Goal: Task Accomplishment & Management: Use online tool/utility

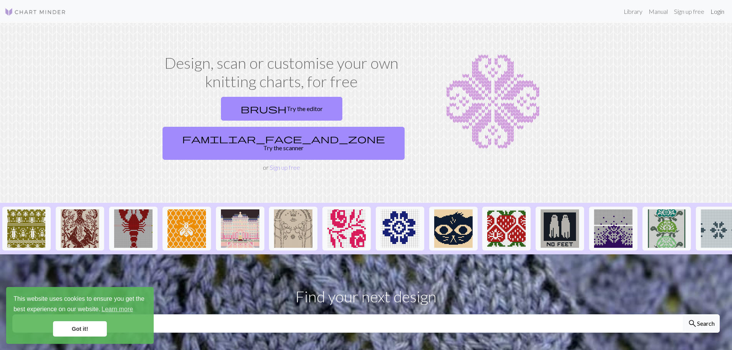
click at [714, 14] on link "Login" at bounding box center [717, 11] width 20 height 15
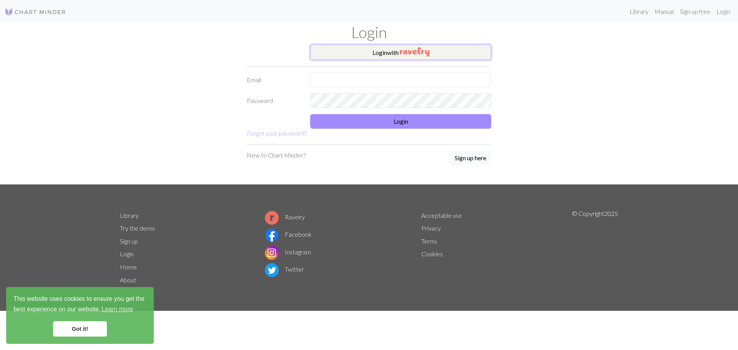
click at [390, 49] on button "Login with" at bounding box center [400, 52] width 181 height 15
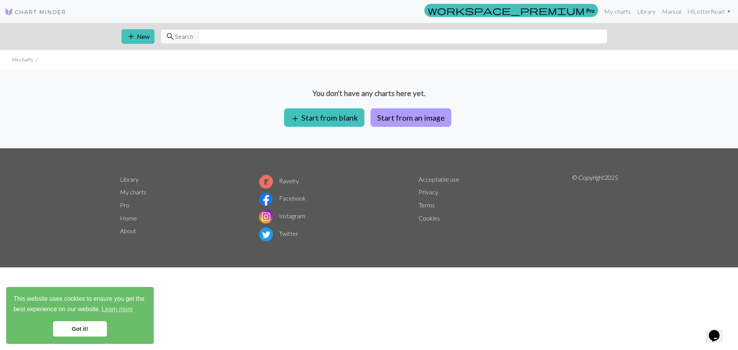
click at [417, 120] on button "Start from an image" at bounding box center [410, 117] width 81 height 18
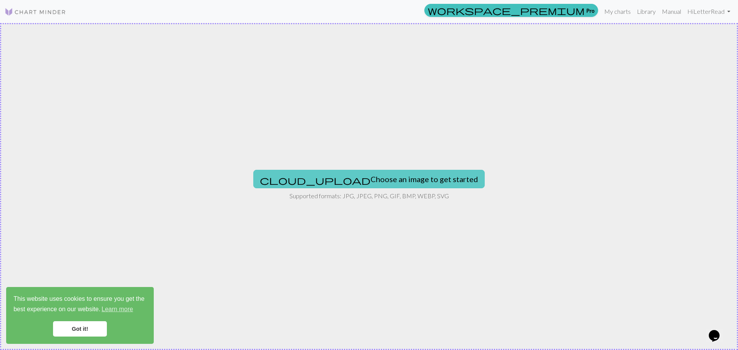
click at [411, 178] on button "cloud_upload Choose an image to get started" at bounding box center [368, 179] width 231 height 18
click at [397, 188] on button "cloud_upload Choose an image to get started" at bounding box center [368, 179] width 231 height 18
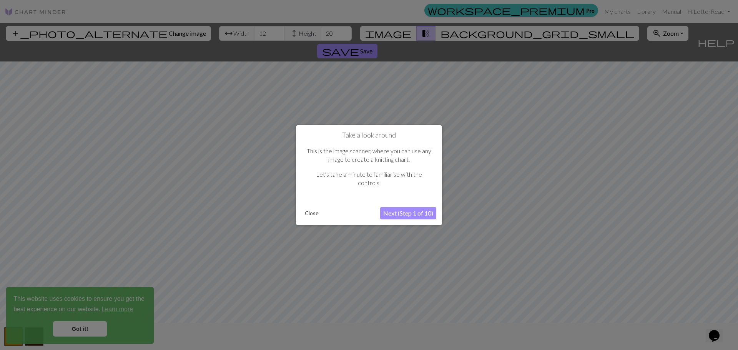
click at [422, 214] on button "Next (Step 1 of 10)" at bounding box center [408, 213] width 56 height 12
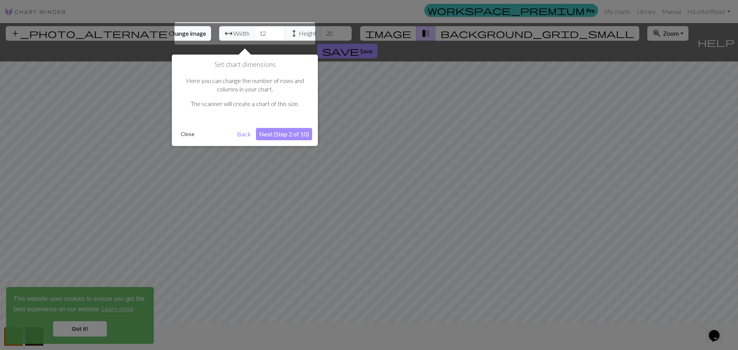
click at [229, 30] on div at bounding box center [244, 33] width 141 height 22
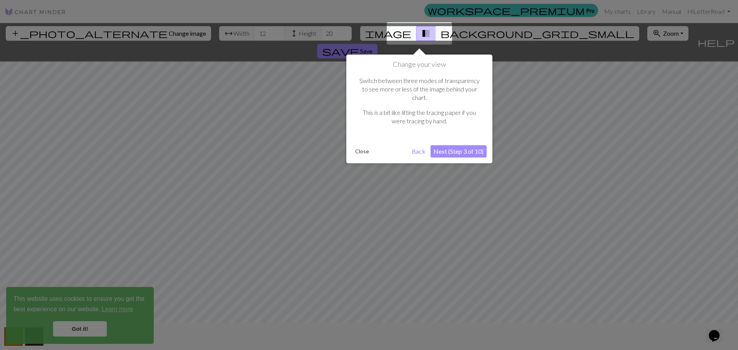
click at [469, 145] on button "Next (Step 3 of 10)" at bounding box center [458, 151] width 56 height 12
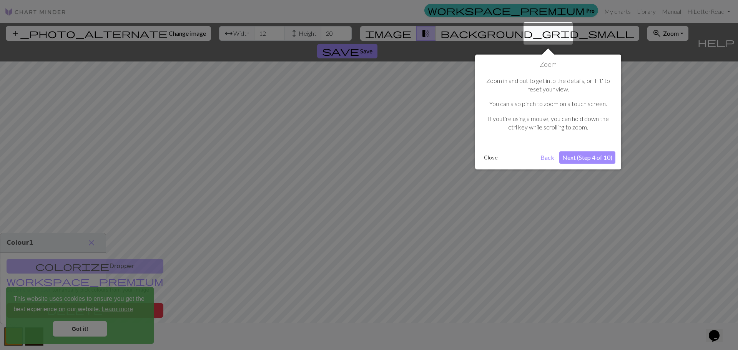
click at [591, 162] on button "Next (Step 4 of 10)" at bounding box center [587, 157] width 56 height 12
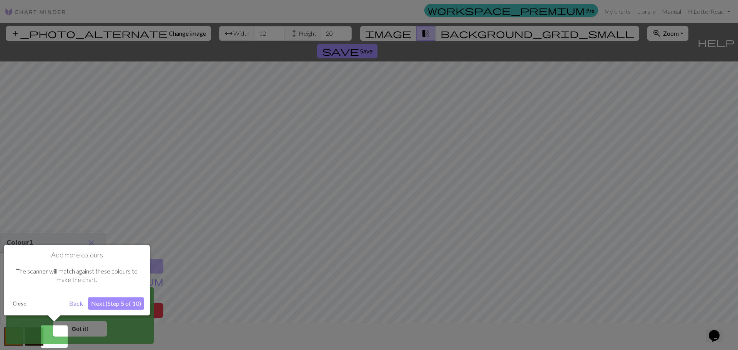
click at [117, 304] on button "Next (Step 5 of 10)" at bounding box center [116, 303] width 56 height 12
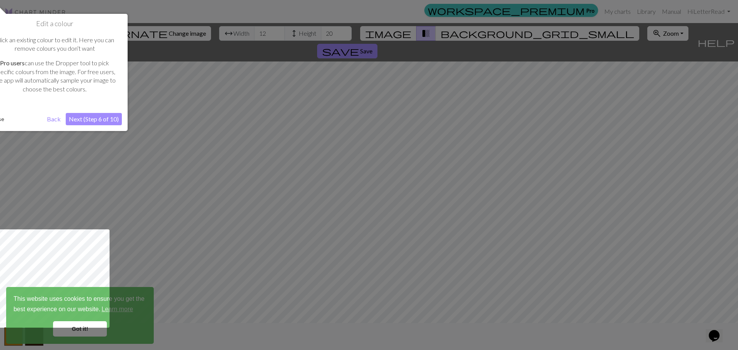
click at [78, 326] on div at bounding box center [53, 278] width 113 height 98
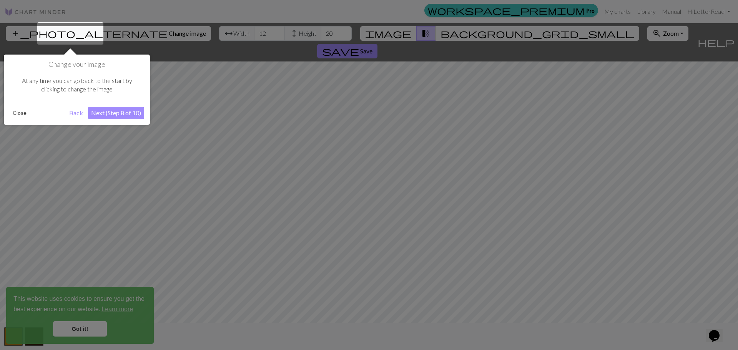
click at [129, 116] on button "Next (Step 8 of 10)" at bounding box center [116, 113] width 56 height 12
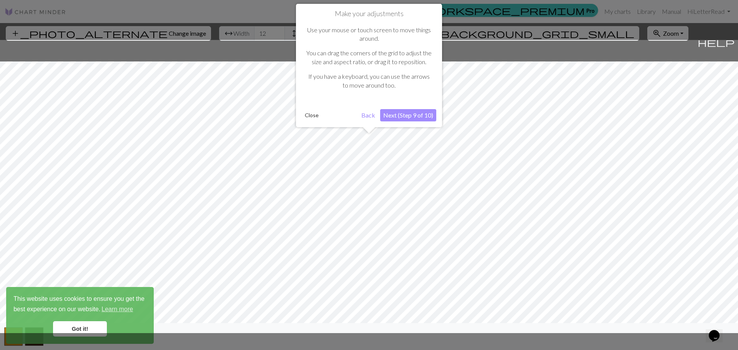
click at [408, 115] on button "Next (Step 9 of 10)" at bounding box center [408, 115] width 56 height 12
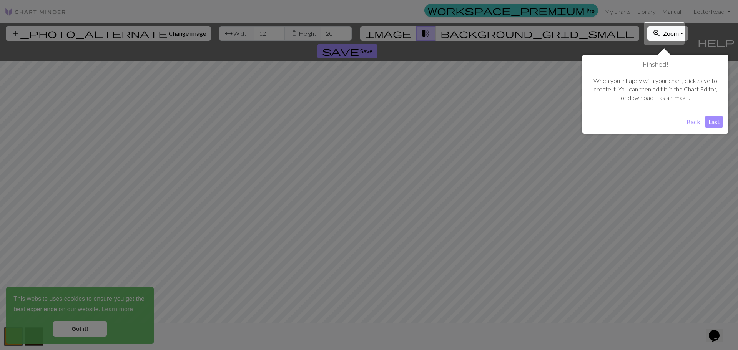
click at [714, 123] on button "Last" at bounding box center [713, 122] width 17 height 12
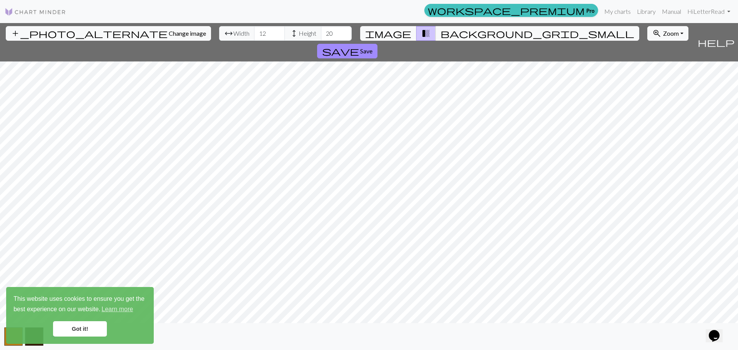
click at [276, 42] on div "add_photo_alternate Change image arrow_range Width 12 height Height 20 image tr…" at bounding box center [369, 186] width 738 height 327
click at [462, 325] on div "add_photo_alternate Change image arrow_range Width 12 height Height 20 image tr…" at bounding box center [369, 186] width 738 height 327
click at [254, 34] on input "12" at bounding box center [269, 33] width 31 height 15
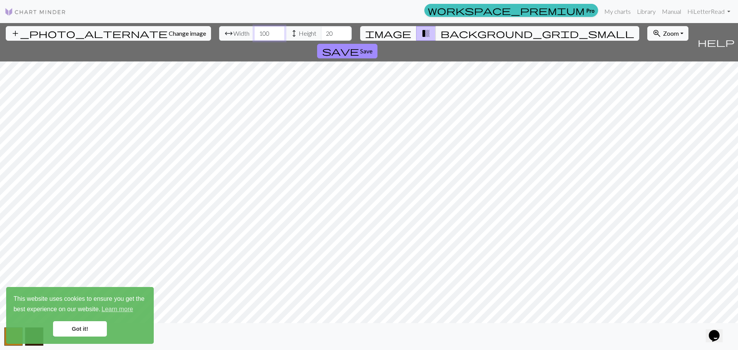
type input "100"
click at [321, 33] on input "19" at bounding box center [336, 33] width 31 height 15
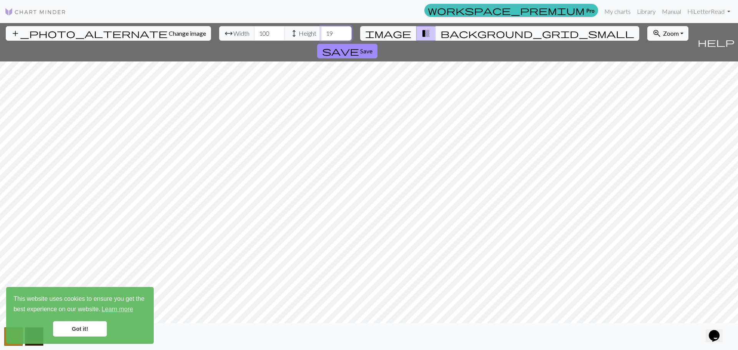
click at [321, 33] on input "19" at bounding box center [336, 33] width 31 height 15
drag, startPoint x: 289, startPoint y: 33, endPoint x: 264, endPoint y: 32, distance: 25.1
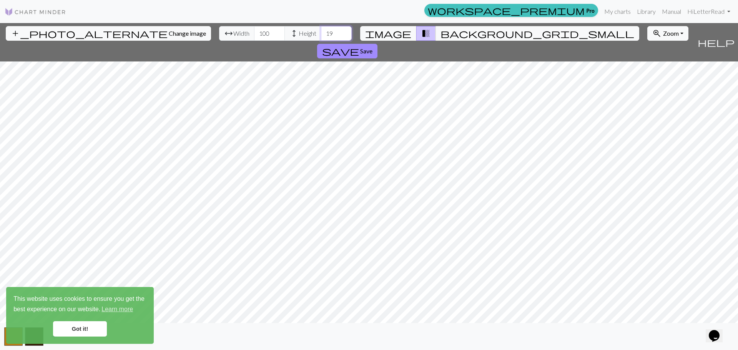
click at [264, 32] on div "arrow_range Width 100 height Height 19" at bounding box center [285, 33] width 133 height 15
click at [445, 36] on button "background_grid_small" at bounding box center [537, 33] width 204 height 15
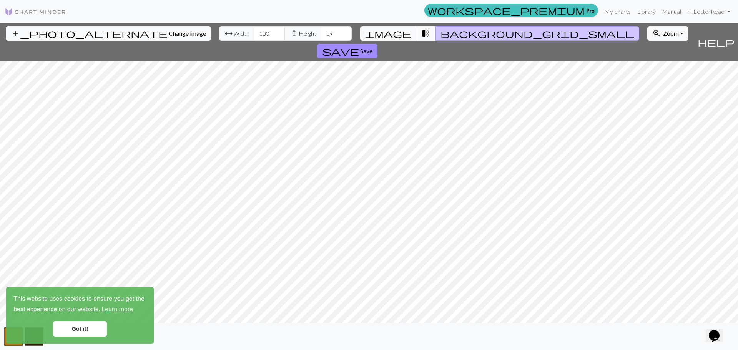
click at [421, 32] on span "transition_fade" at bounding box center [425, 33] width 9 height 11
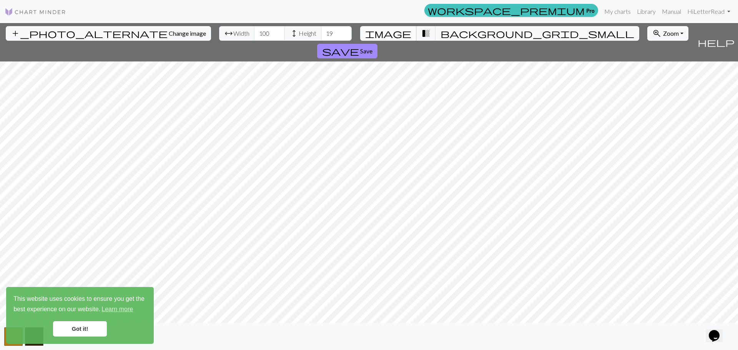
click at [391, 35] on button "image" at bounding box center [388, 33] width 56 height 15
click at [321, 33] on input "19" at bounding box center [336, 33] width 31 height 15
click at [254, 33] on input "100" at bounding box center [269, 33] width 31 height 15
click at [321, 38] on input "19" at bounding box center [336, 33] width 31 height 15
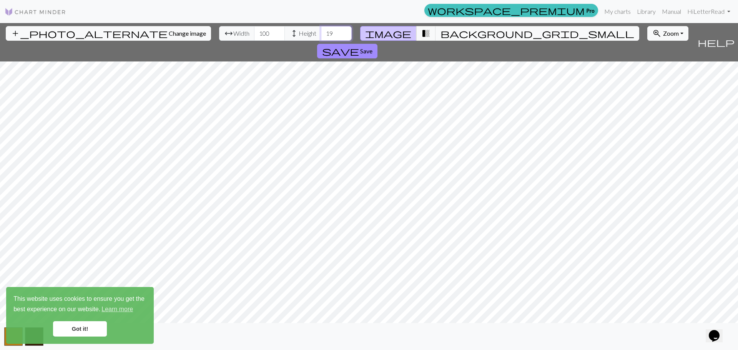
click at [321, 38] on input "19" at bounding box center [336, 33] width 31 height 15
type input "5"
type input "50"
click at [254, 36] on input "100" at bounding box center [269, 33] width 31 height 15
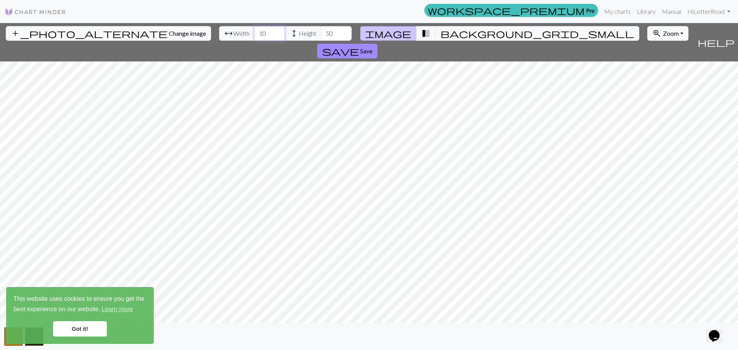
type input "1"
type input "25"
click at [445, 30] on button "background_grid_small" at bounding box center [537, 33] width 204 height 15
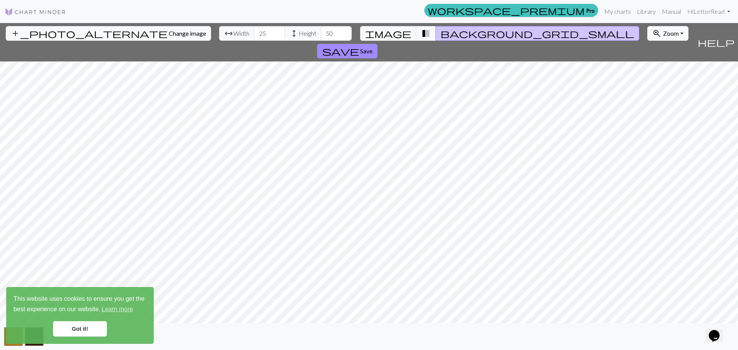
click at [423, 32] on span "transition_fade" at bounding box center [425, 33] width 9 height 11
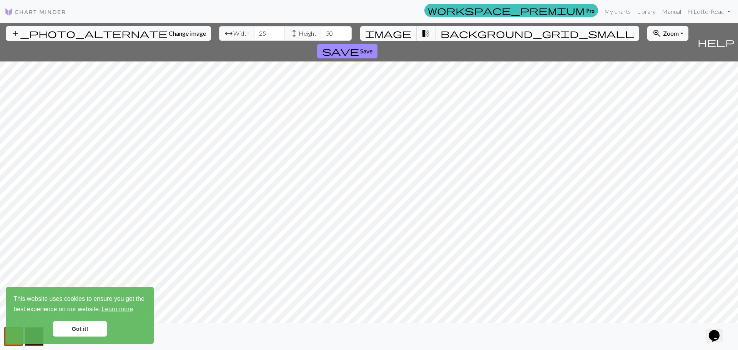
click at [396, 33] on span "image" at bounding box center [388, 33] width 46 height 11
click at [254, 36] on input "25" at bounding box center [269, 33] width 31 height 15
click at [663, 34] on span "Zoom" at bounding box center [671, 33] width 16 height 7
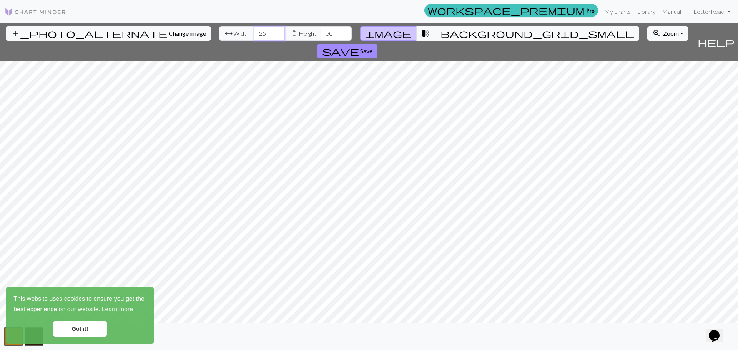
click at [254, 36] on input "25" at bounding box center [269, 33] width 31 height 15
click at [254, 34] on input "25" at bounding box center [269, 33] width 31 height 15
click at [663, 32] on span "Zoom" at bounding box center [671, 33] width 16 height 7
click at [647, 91] on button "50%" at bounding box center [677, 94] width 61 height 12
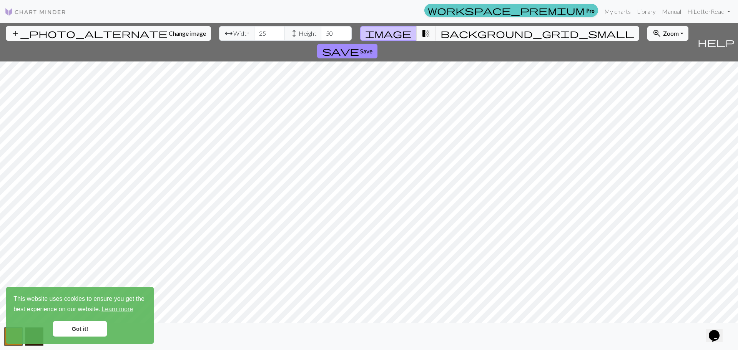
click at [583, 6] on span "workspace_premium" at bounding box center [506, 10] width 157 height 11
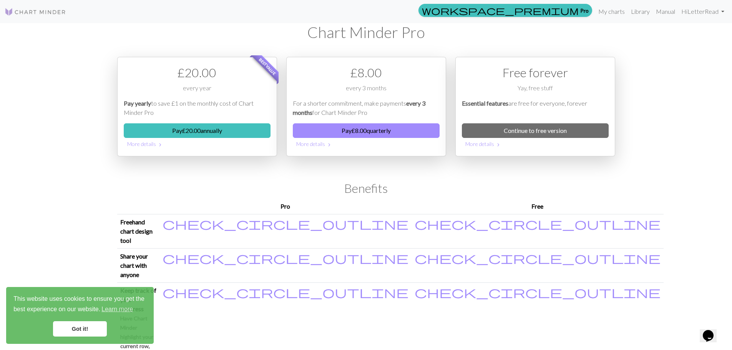
click at [70, 324] on link "Got it!" at bounding box center [80, 328] width 54 height 15
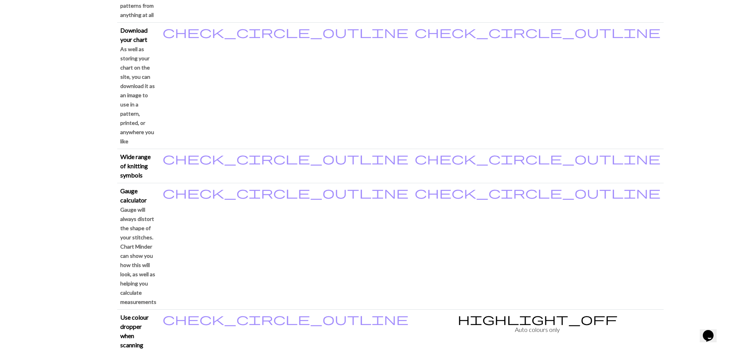
scroll to position [576, 0]
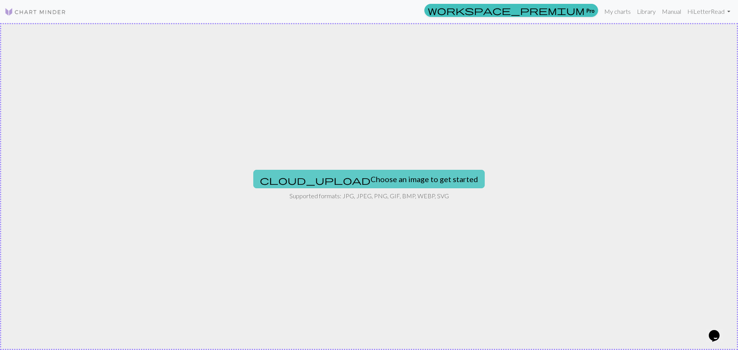
click at [412, 176] on button "cloud_upload Choose an image to get started" at bounding box center [368, 179] width 231 height 18
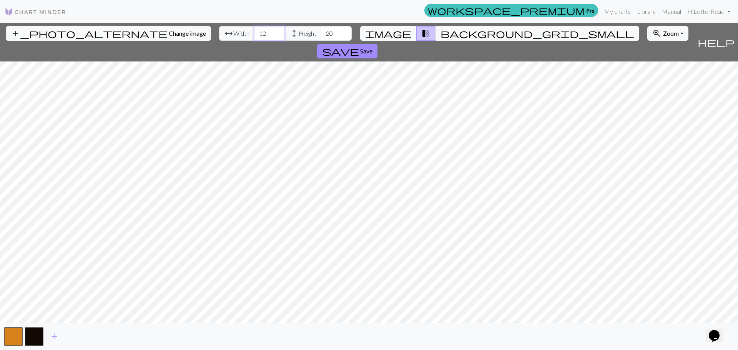
click at [254, 35] on input "12" at bounding box center [269, 33] width 31 height 15
click at [405, 28] on button "image" at bounding box center [388, 33] width 56 height 15
click at [254, 34] on input "12" at bounding box center [269, 33] width 31 height 15
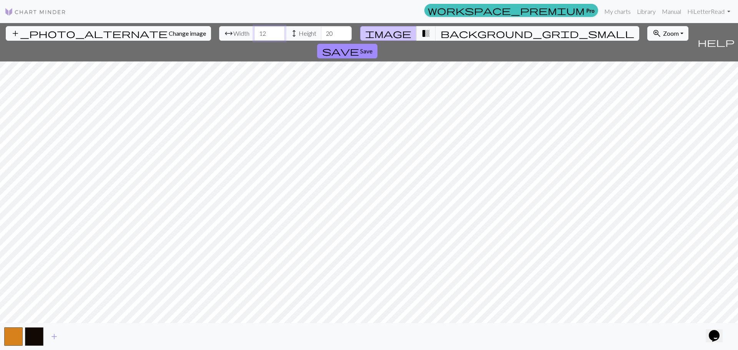
click at [254, 34] on input "12" at bounding box center [269, 33] width 31 height 15
click at [254, 33] on input "150" at bounding box center [269, 33] width 31 height 15
type input "150"
click at [321, 37] on input "20" at bounding box center [336, 33] width 31 height 15
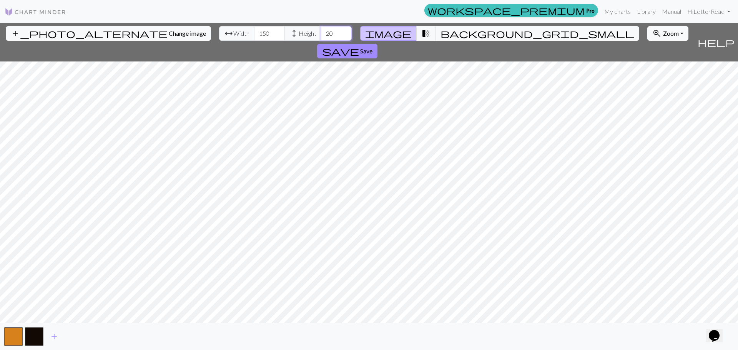
click at [321, 33] on input "20" at bounding box center [336, 33] width 31 height 15
type input "100"
click at [254, 35] on input "150" at bounding box center [269, 33] width 31 height 15
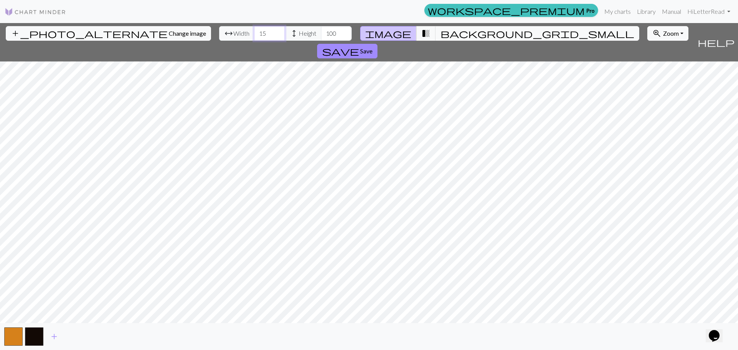
type input "1"
type input "100"
click at [321, 31] on input "101" at bounding box center [336, 33] width 31 height 15
click at [321, 33] on input "101" at bounding box center [336, 33] width 31 height 15
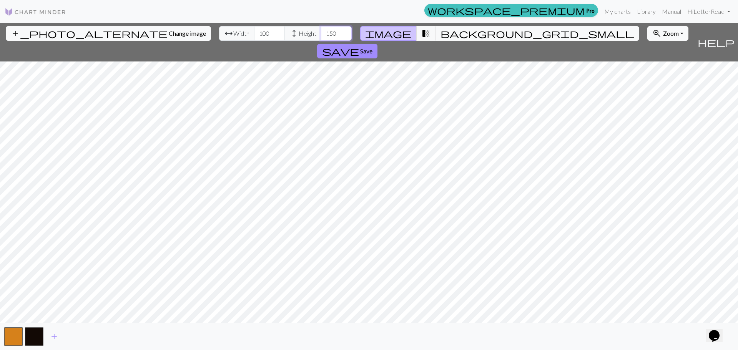
type input "150"
click at [663, 36] on span "Zoom" at bounding box center [671, 33] width 16 height 7
click at [647, 112] on button "150%" at bounding box center [677, 118] width 61 height 12
click at [254, 37] on input "99" at bounding box center [269, 33] width 31 height 15
click at [254, 37] on input "98" at bounding box center [269, 33] width 31 height 15
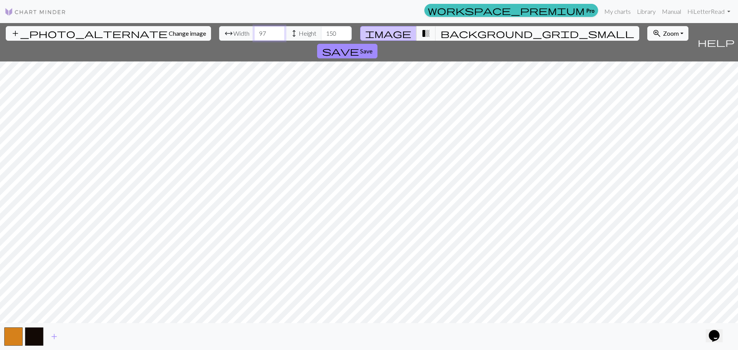
click at [254, 37] on input "97" at bounding box center [269, 33] width 31 height 15
click at [254, 37] on input "96" at bounding box center [269, 33] width 31 height 15
type input "95"
click at [254, 37] on input "95" at bounding box center [269, 33] width 31 height 15
click at [321, 37] on input "150" at bounding box center [336, 33] width 31 height 15
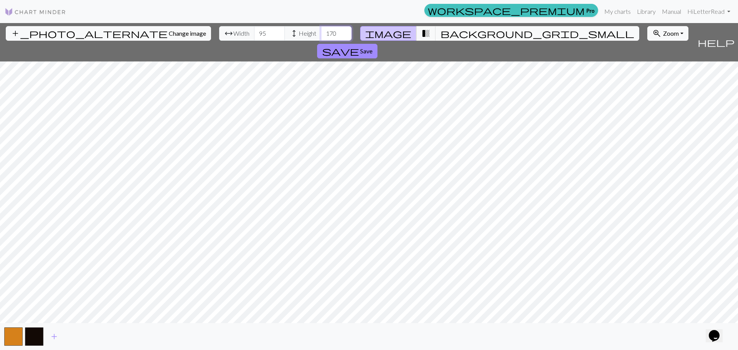
click at [321, 31] on input "170" at bounding box center [336, 33] width 31 height 15
type input "175"
click at [622, 14] on link "My charts" at bounding box center [617, 11] width 33 height 15
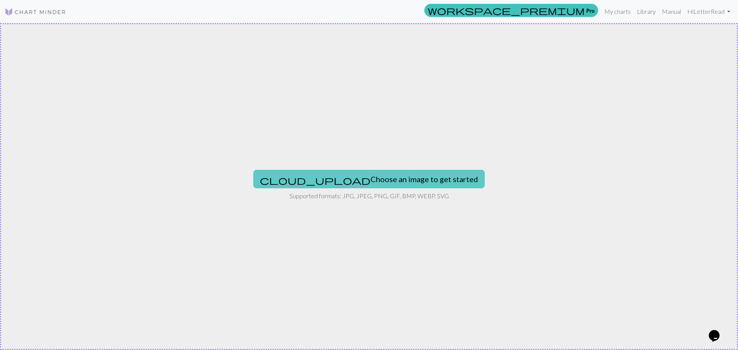
click at [402, 178] on button "cloud_upload Choose an image to get started" at bounding box center [368, 179] width 231 height 18
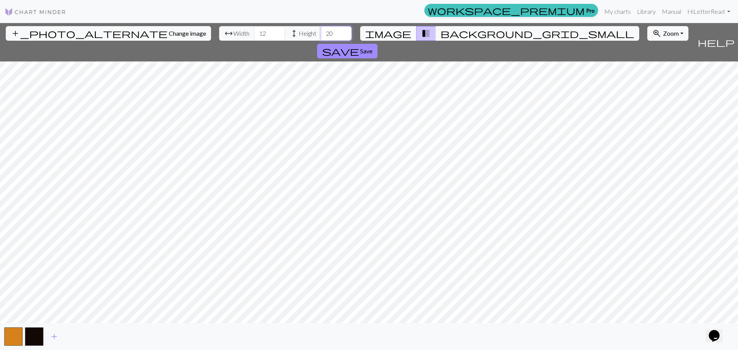
click at [321, 32] on input "20" at bounding box center [336, 33] width 31 height 15
click at [664, 10] on link "Manual" at bounding box center [671, 11] width 25 height 15
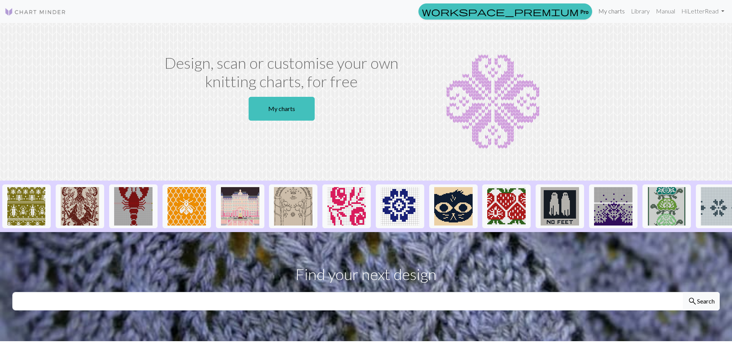
click at [613, 10] on link "My charts" at bounding box center [611, 10] width 33 height 15
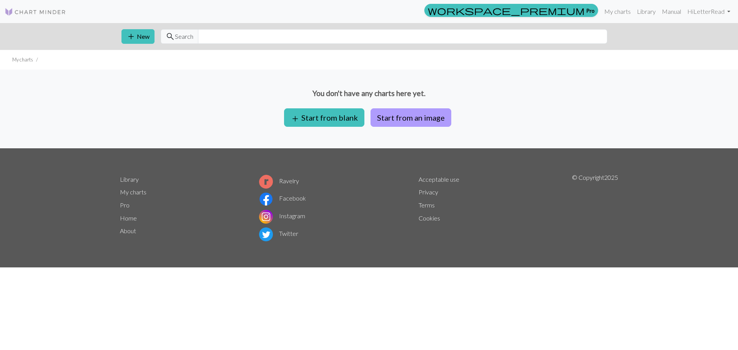
click at [390, 116] on button "Start from an image" at bounding box center [410, 117] width 81 height 18
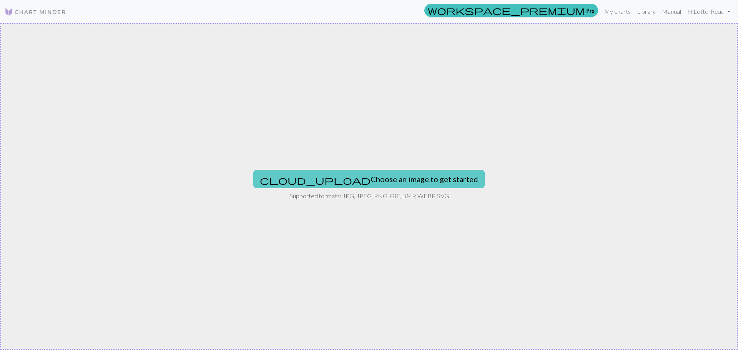
click at [395, 172] on button "cloud_upload Choose an image to get started" at bounding box center [368, 179] width 231 height 18
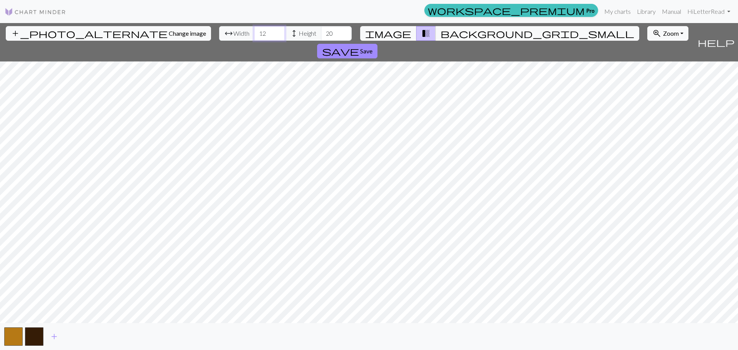
click at [254, 36] on input "12" at bounding box center [269, 33] width 31 height 15
type input "120"
click at [321, 32] on input "20" at bounding box center [336, 33] width 31 height 15
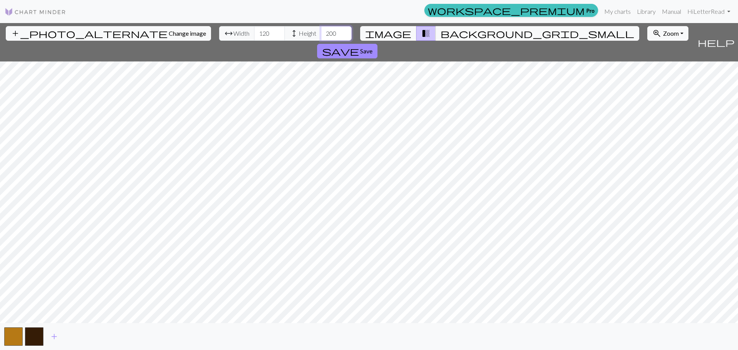
type input "200"
click at [462, 324] on div "add_photo_alternate Change image arrow_range Width 120 height Height 200 image …" at bounding box center [369, 186] width 738 height 327
click at [393, 31] on button "image" at bounding box center [388, 33] width 56 height 15
click at [421, 33] on span "transition_fade" at bounding box center [425, 33] width 9 height 11
click at [421, 34] on span "transition_fade" at bounding box center [425, 33] width 9 height 11
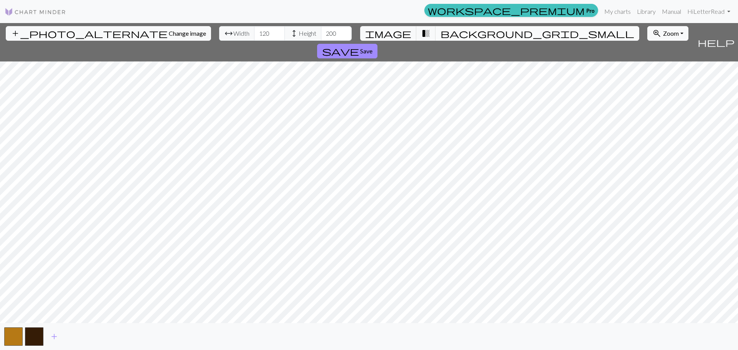
click at [440, 33] on span "background_grid_small" at bounding box center [537, 33] width 194 height 11
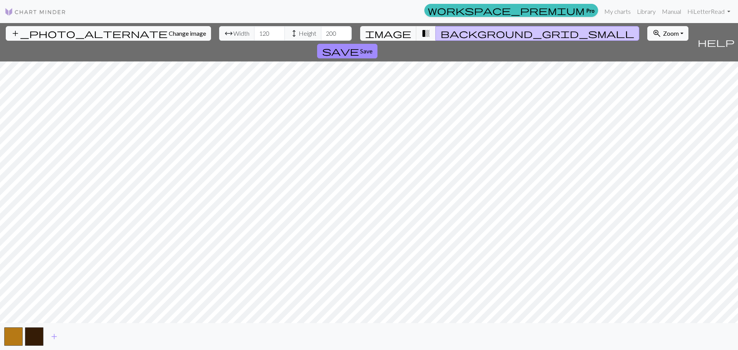
click at [440, 33] on span "background_grid_small" at bounding box center [537, 33] width 194 height 11
click at [424, 33] on span "transition_fade" at bounding box center [425, 33] width 9 height 11
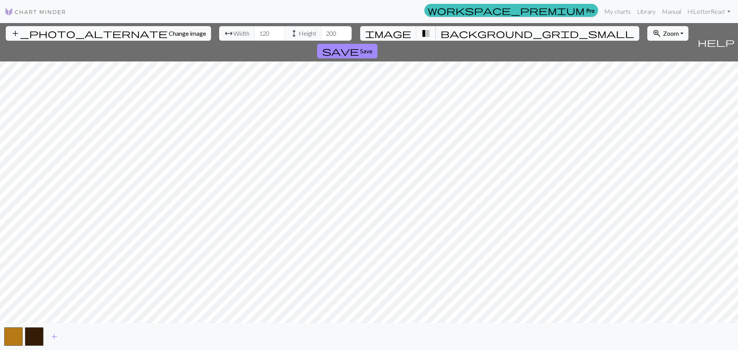
click at [424, 33] on span "transition_fade" at bounding box center [425, 33] width 9 height 11
click at [38, 335] on button "button" at bounding box center [34, 336] width 18 height 18
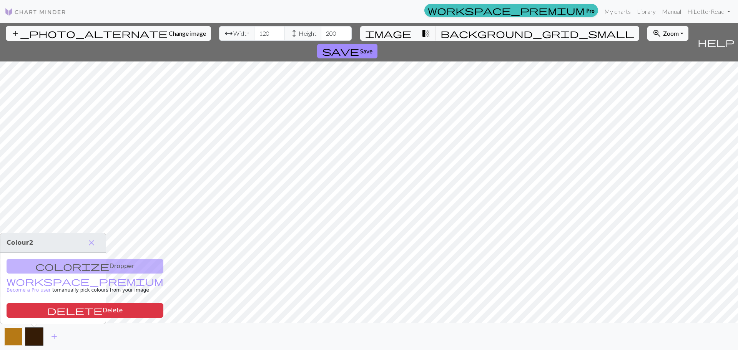
click at [16, 338] on button "button" at bounding box center [13, 336] width 18 height 18
click at [50, 337] on span "add" at bounding box center [54, 336] width 9 height 11
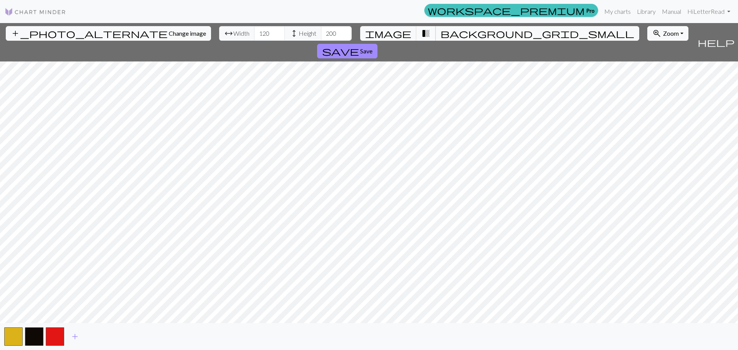
click at [421, 33] on span "transition_fade" at bounding box center [425, 33] width 9 height 11
click at [663, 33] on span "Zoom" at bounding box center [671, 33] width 16 height 7
click at [647, 127] on button "200%" at bounding box center [677, 131] width 61 height 12
click at [14, 334] on button "button" at bounding box center [13, 336] width 18 height 18
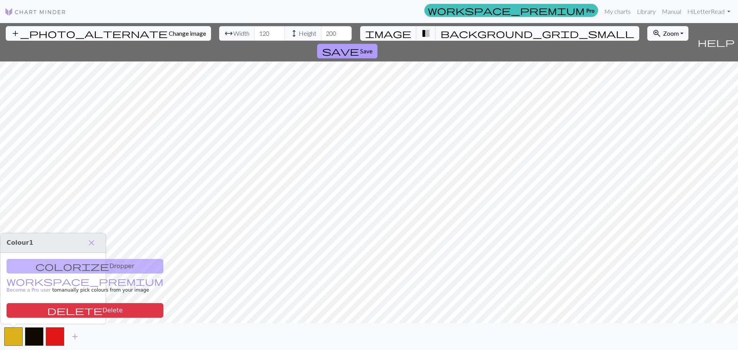
click at [372, 47] on span "Save" at bounding box center [366, 50] width 12 height 7
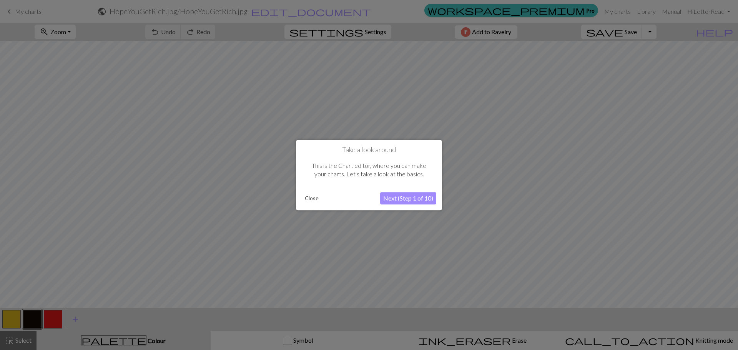
click at [397, 202] on button "Next (Step 1 of 10)" at bounding box center [408, 198] width 56 height 12
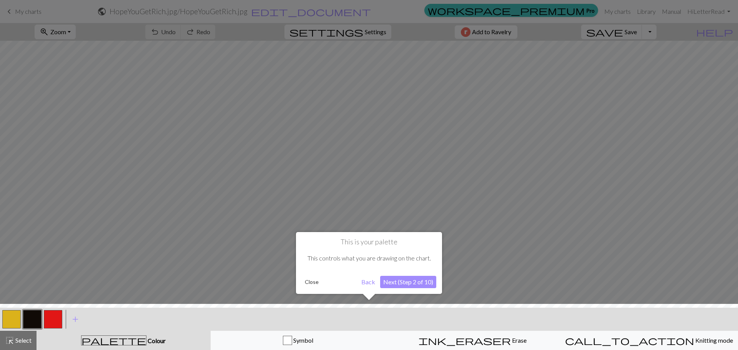
click at [392, 285] on button "Next (Step 2 of 10)" at bounding box center [408, 282] width 56 height 12
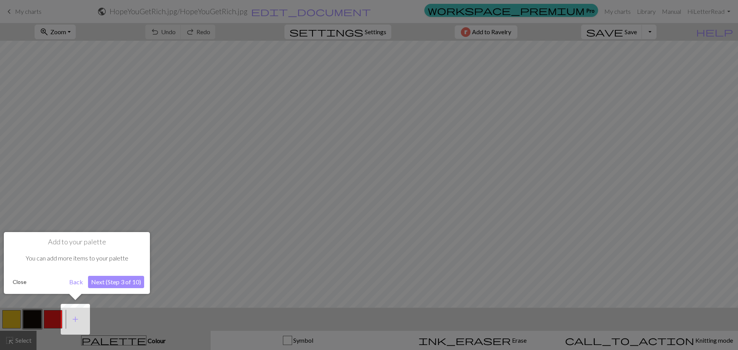
click at [125, 285] on button "Next (Step 3 of 10)" at bounding box center [116, 282] width 56 height 12
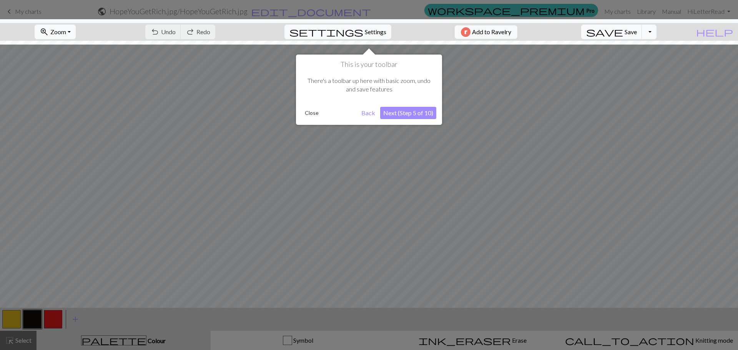
click at [410, 113] on button "Next (Step 5 of 10)" at bounding box center [408, 113] width 56 height 12
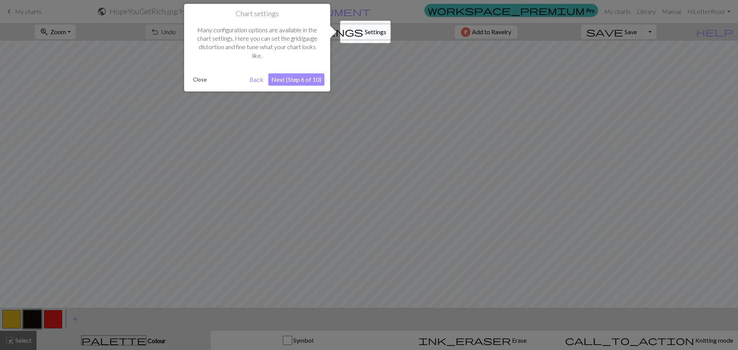
click at [312, 78] on button "Next (Step 6 of 10)" at bounding box center [296, 79] width 56 height 12
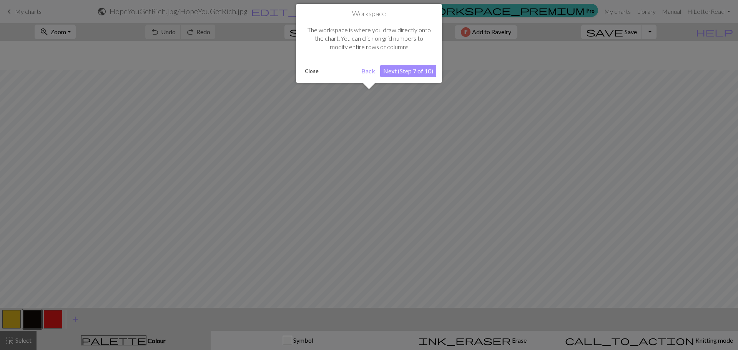
scroll to position [29, 0]
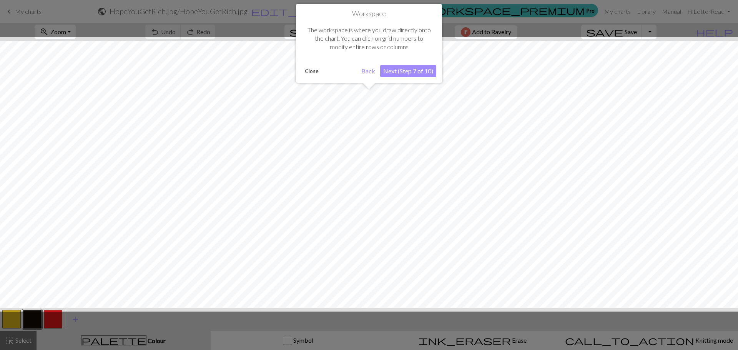
click at [427, 70] on button "Next (Step 7 of 10)" at bounding box center [408, 71] width 56 height 12
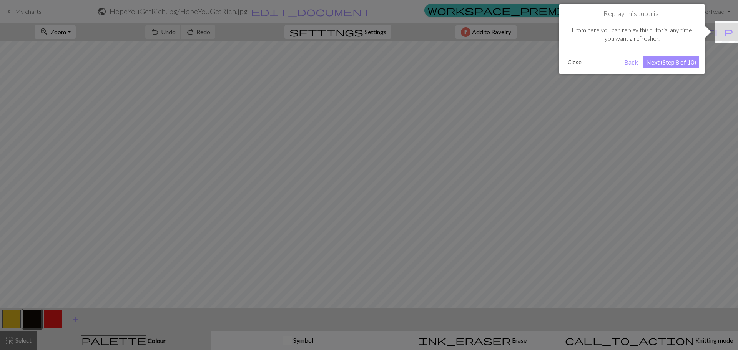
click at [574, 63] on button "Close" at bounding box center [574, 62] width 20 height 12
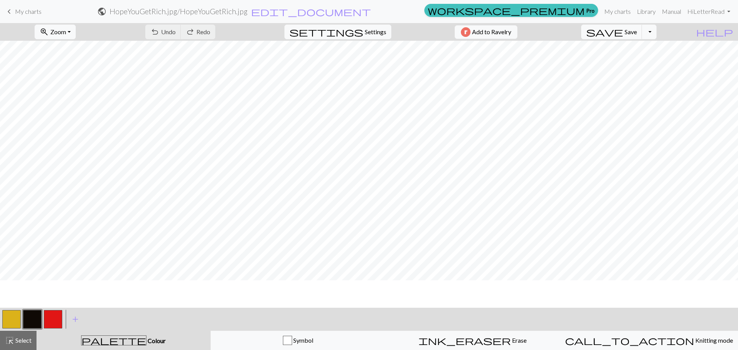
scroll to position [1182, 0]
click at [16, 325] on button "button" at bounding box center [11, 319] width 18 height 18
click at [176, 30] on span "Undo" at bounding box center [168, 31] width 15 height 7
click at [60, 319] on button "button" at bounding box center [53, 319] width 18 height 18
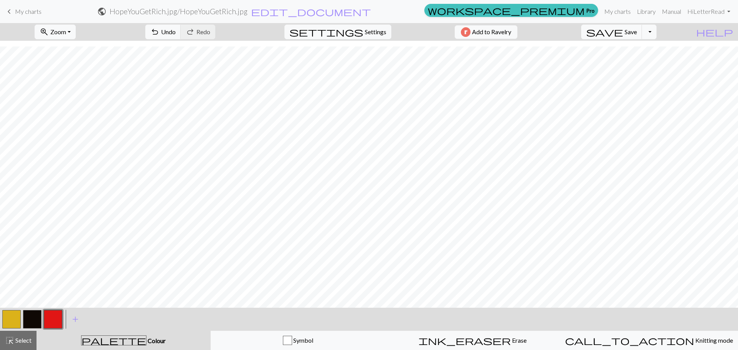
click at [31, 317] on button "button" at bounding box center [32, 319] width 18 height 18
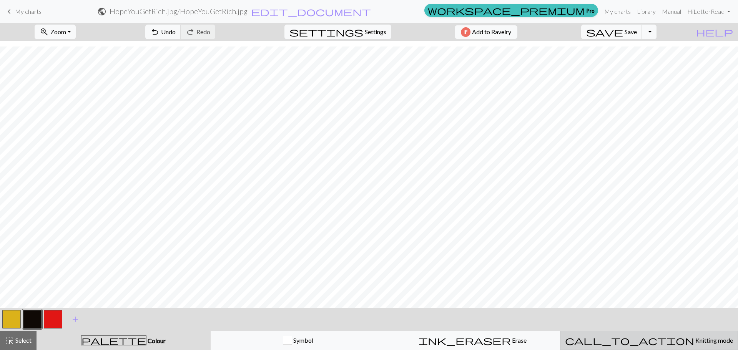
click at [694, 337] on span "Knitting mode" at bounding box center [713, 340] width 39 height 7
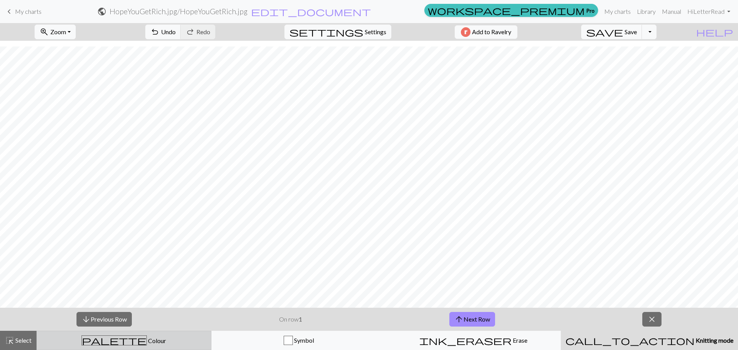
click at [147, 339] on span "Colour" at bounding box center [156, 340] width 19 height 7
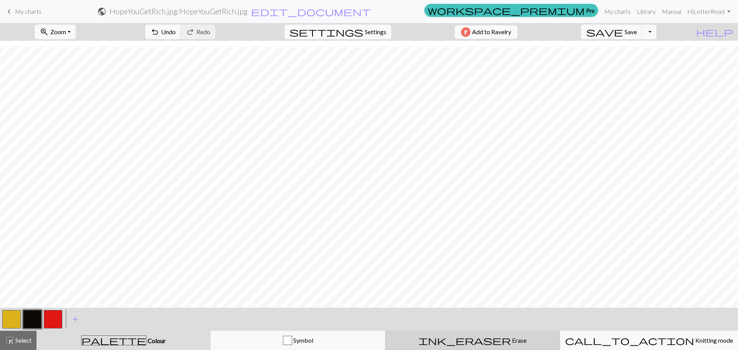
click at [447, 340] on div "ink_eraser Erase Erase" at bounding box center [472, 340] width 165 height 9
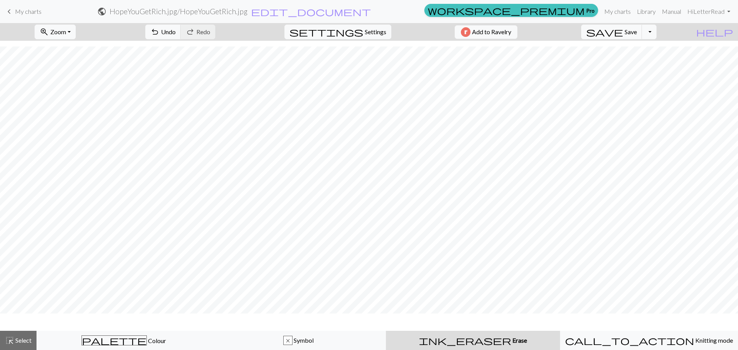
scroll to position [1287, 0]
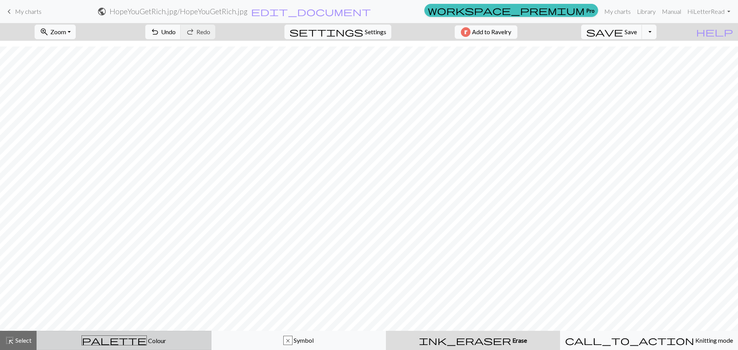
click at [171, 344] on div "palette Colour Colour" at bounding box center [124, 340] width 165 height 10
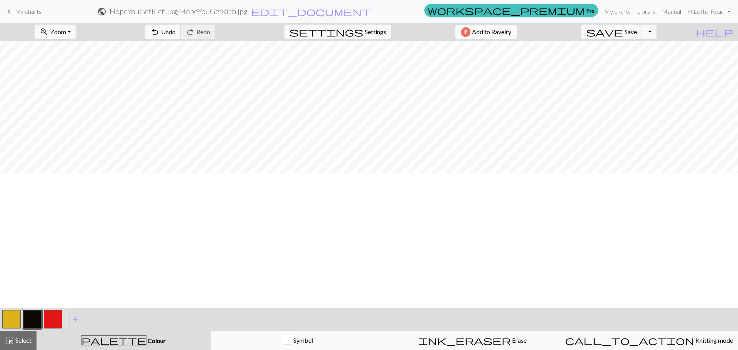
scroll to position [0, 0]
click at [64, 31] on span "Zoom" at bounding box center [58, 31] width 16 height 7
click at [80, 50] on button "Fit all" at bounding box center [65, 49] width 61 height 12
click at [637, 32] on span "Save" at bounding box center [630, 31] width 12 height 7
